Goal: Task Accomplishment & Management: Manage account settings

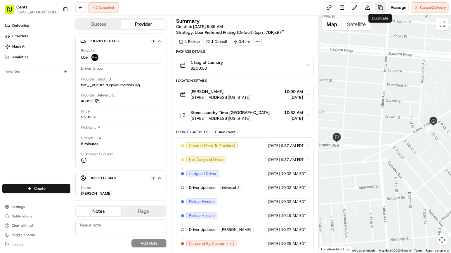
click at [382, 10] on link at bounding box center [380, 7] width 11 height 11
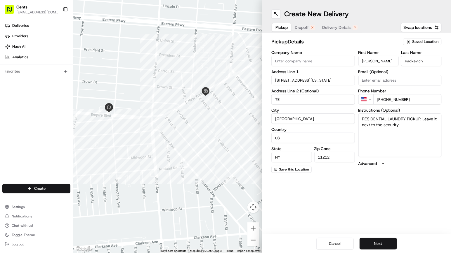
click at [307, 27] on span "Dropoff" at bounding box center [302, 28] width 14 height 6
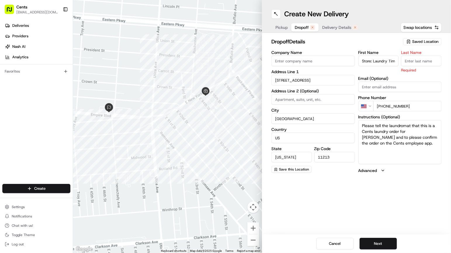
click at [279, 25] on span "Pickup" at bounding box center [281, 28] width 12 height 6
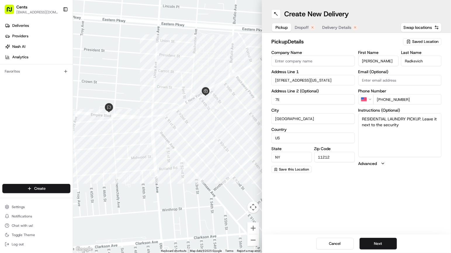
click at [378, 62] on input "[PERSON_NAME]" at bounding box center [378, 61] width 41 height 11
click at [297, 27] on span "Dropoff" at bounding box center [302, 28] width 14 height 6
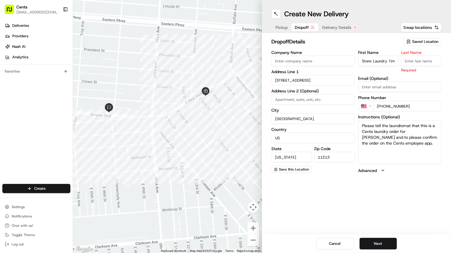
click at [385, 60] on input "Store: Laundry Time [GEOGRAPHIC_DATA]" at bounding box center [378, 61] width 41 height 11
paste input "Time Brooklyn"
type input "Time Brooklyn"
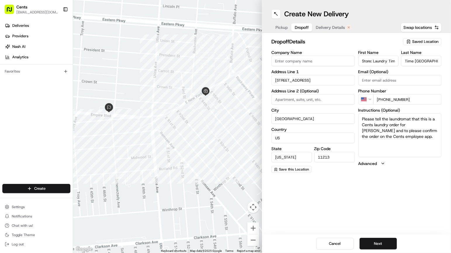
scroll to position [0, 18]
drag, startPoint x: 386, startPoint y: 61, endPoint x: 465, endPoint y: 79, distance: 81.6
click at [450, 79] on html "Cents euri@trycents.com Toggle Sidebar Deliveries Providers Nash AI Analytics F…" at bounding box center [225, 126] width 451 height 253
type input "Store: Laundry"
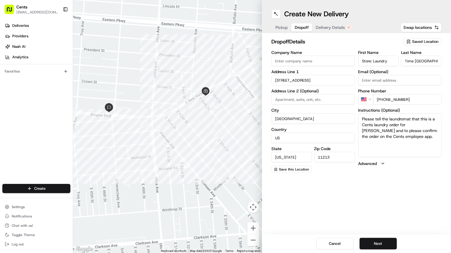
click at [323, 25] on span "Delivery Details" at bounding box center [330, 28] width 29 height 6
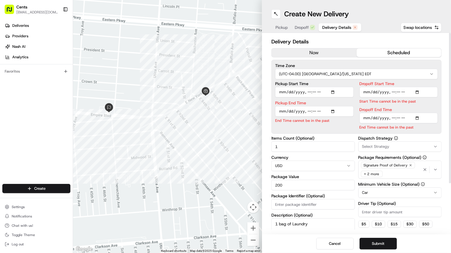
click at [311, 91] on input "Pickup Start Time" at bounding box center [314, 92] width 79 height 11
click at [308, 91] on input "Pickup Start Time" at bounding box center [314, 92] width 79 height 11
type input "2025-08-19T11:00"
click at [406, 98] on div "Dropoff Start Time Start Time cannot be in the past" at bounding box center [398, 93] width 79 height 22
click at [394, 93] on input "Dropoff Start Time" at bounding box center [398, 92] width 79 height 11
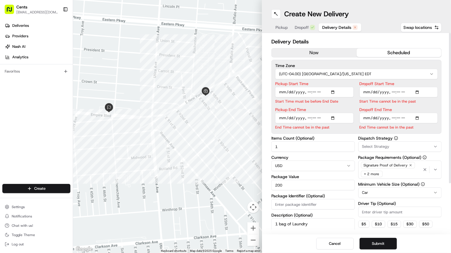
click at [419, 92] on input "Dropoff Start Time" at bounding box center [398, 92] width 79 height 11
click at [419, 117] on div "Dropoff End Time End Time cannot be in the past" at bounding box center [398, 112] width 79 height 22
click at [421, 112] on input "Dropoff End Time" at bounding box center [398, 111] width 79 height 11
click at [420, 110] on input "Dropoff End Time" at bounding box center [398, 111] width 79 height 11
click at [334, 118] on input "Pickup End Time" at bounding box center [314, 118] width 79 height 11
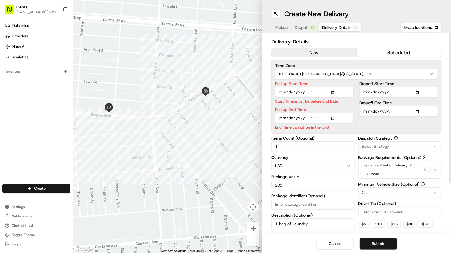
click at [346, 131] on div "Delivery Details now scheduled Time Zone (UTC-04.00) America/New York EDT Picku…" at bounding box center [356, 167] width 170 height 258
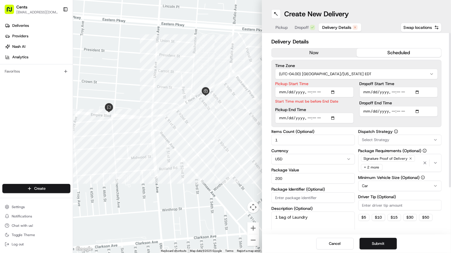
click at [364, 222] on div "Dispatch Strategy Select Strategy Package Requirements (Optional) Signature Pro…" at bounding box center [399, 187] width 83 height 115
click at [363, 217] on button "$ 5" at bounding box center [363, 217] width 11 height 7
type input "5"
click at [381, 245] on button "Submit" at bounding box center [377, 244] width 37 height 12
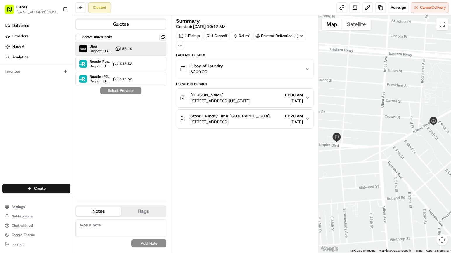
click at [146, 47] on div at bounding box center [148, 48] width 7 height 7
click at [124, 89] on button "Assign Provider" at bounding box center [120, 90] width 41 height 7
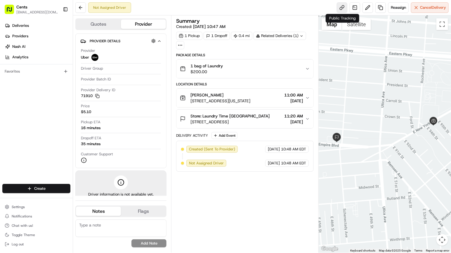
click at [341, 5] on link at bounding box center [342, 7] width 11 height 11
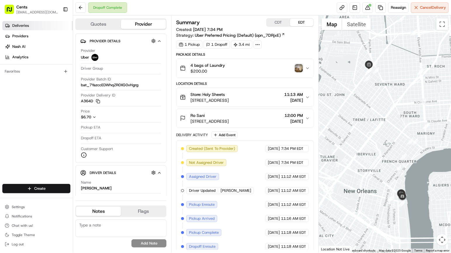
click at [42, 27] on link "Deliveries" at bounding box center [37, 25] width 70 height 9
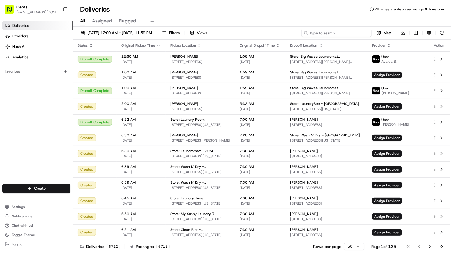
click at [347, 29] on input at bounding box center [336, 33] width 70 height 8
paste input "Ilana"
type input "Ilana"
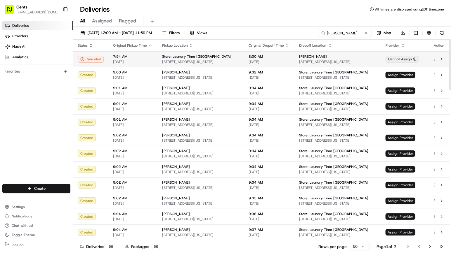
click at [265, 64] on td "8:30 AM 08/19/2025" at bounding box center [269, 59] width 50 height 16
click at [91, 45] on icon "button" at bounding box center [91, 45] width 5 height 5
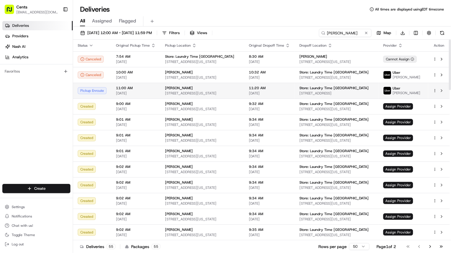
click at [122, 87] on span "11:00 AM" at bounding box center [136, 88] width 40 height 5
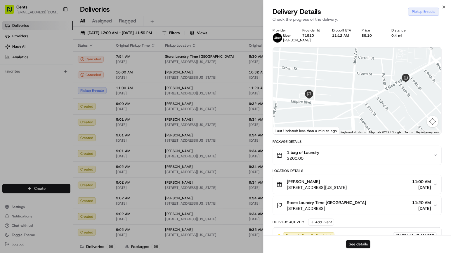
click at [356, 245] on button "See details" at bounding box center [358, 245] width 24 height 8
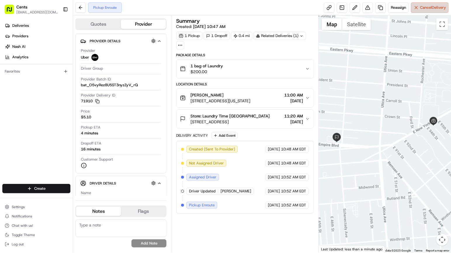
click at [423, 9] on span "Cancel Delivery" at bounding box center [433, 7] width 26 height 5
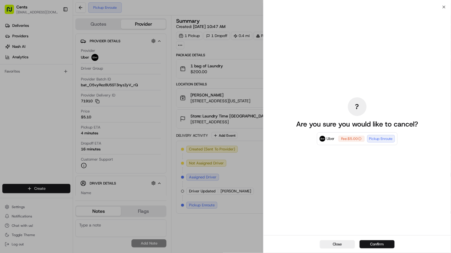
click at [372, 245] on button "Confirm" at bounding box center [376, 245] width 35 height 8
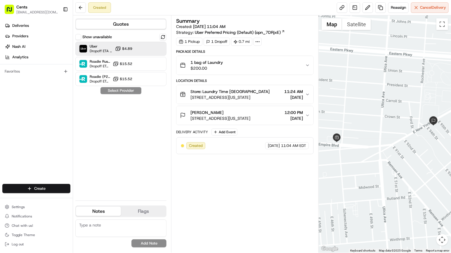
click at [124, 51] on button "$4.89" at bounding box center [123, 49] width 17 height 6
click at [115, 90] on button "Assign Provider" at bounding box center [120, 90] width 41 height 7
